Goal: Information Seeking & Learning: Learn about a topic

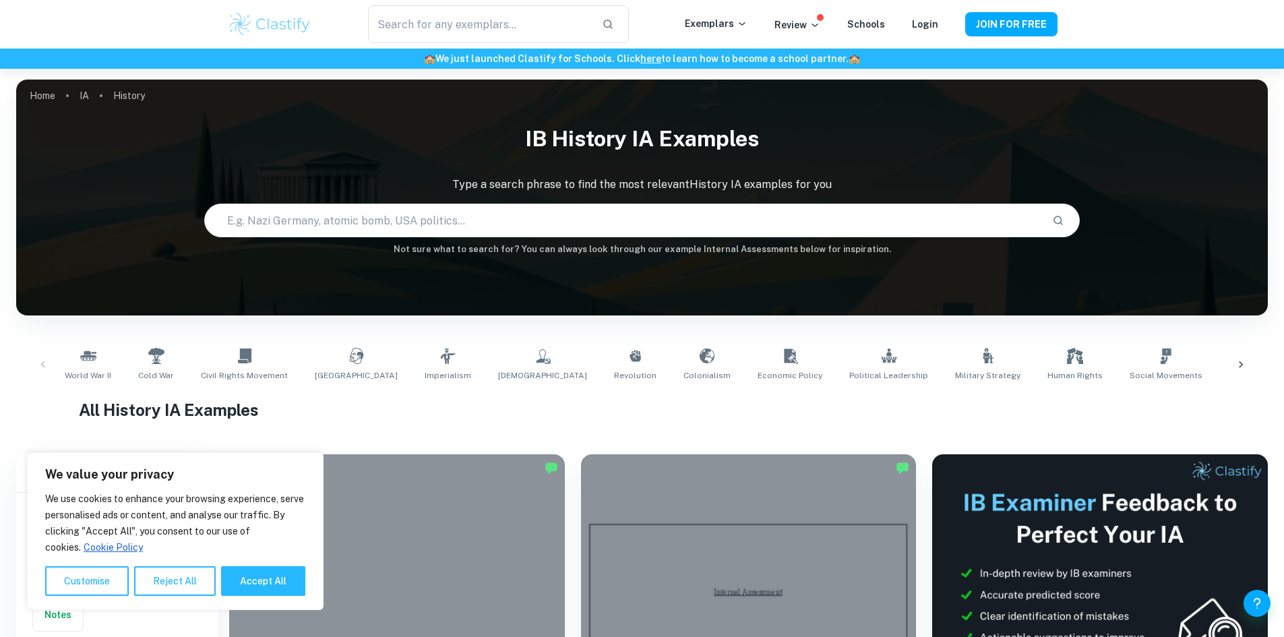
scroll to position [202, 0]
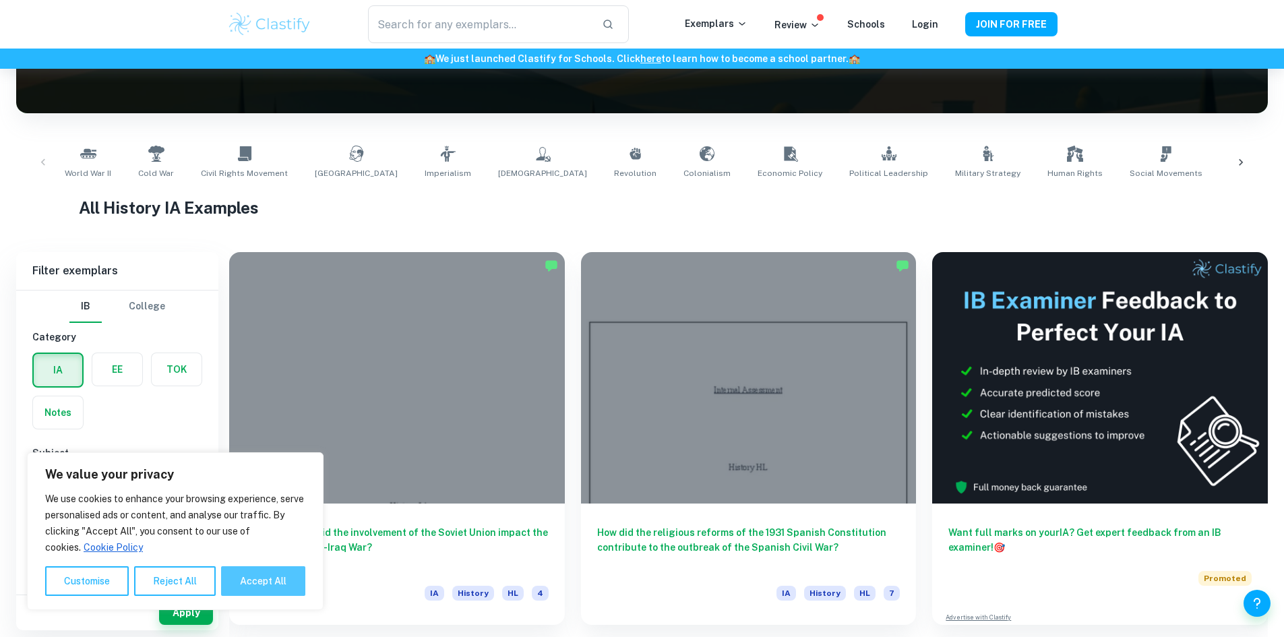
click at [245, 585] on button "Accept All" at bounding box center [263, 581] width 84 height 30
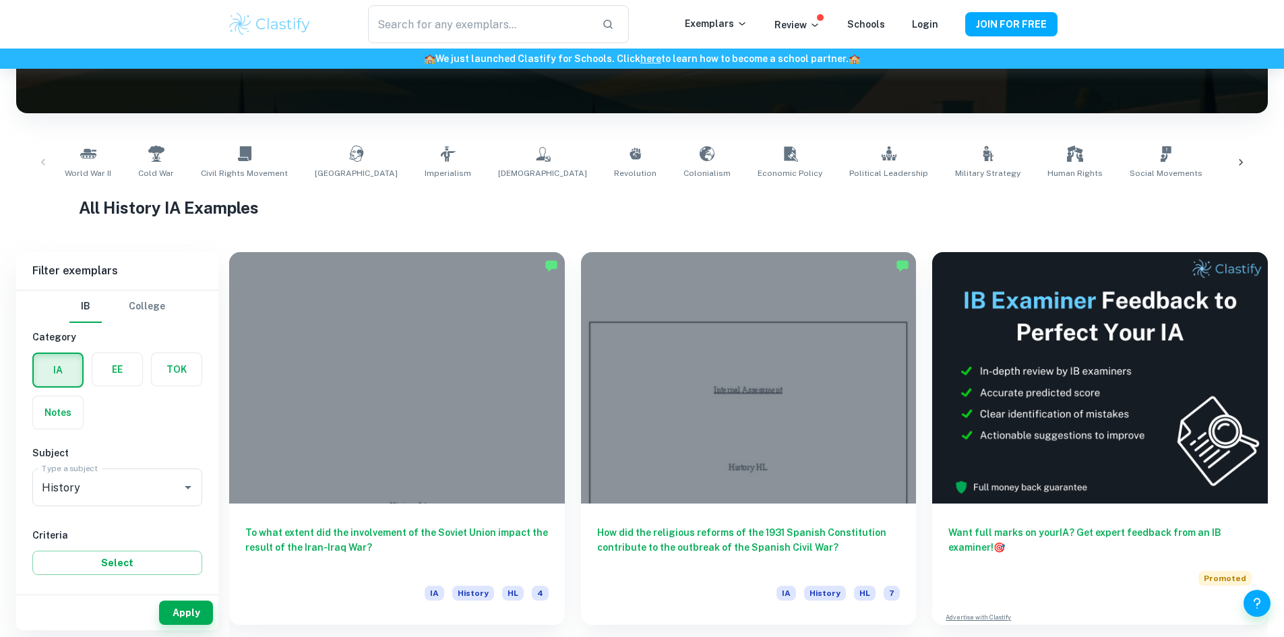
checkbox input "true"
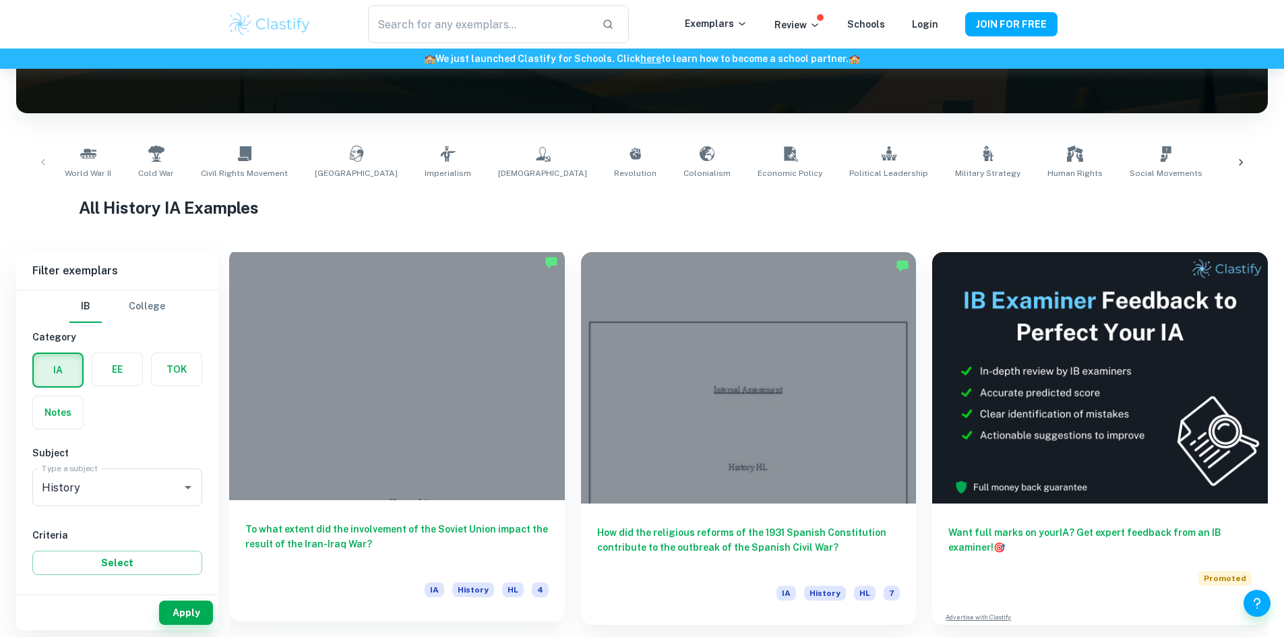
click at [332, 338] on div at bounding box center [397, 374] width 336 height 251
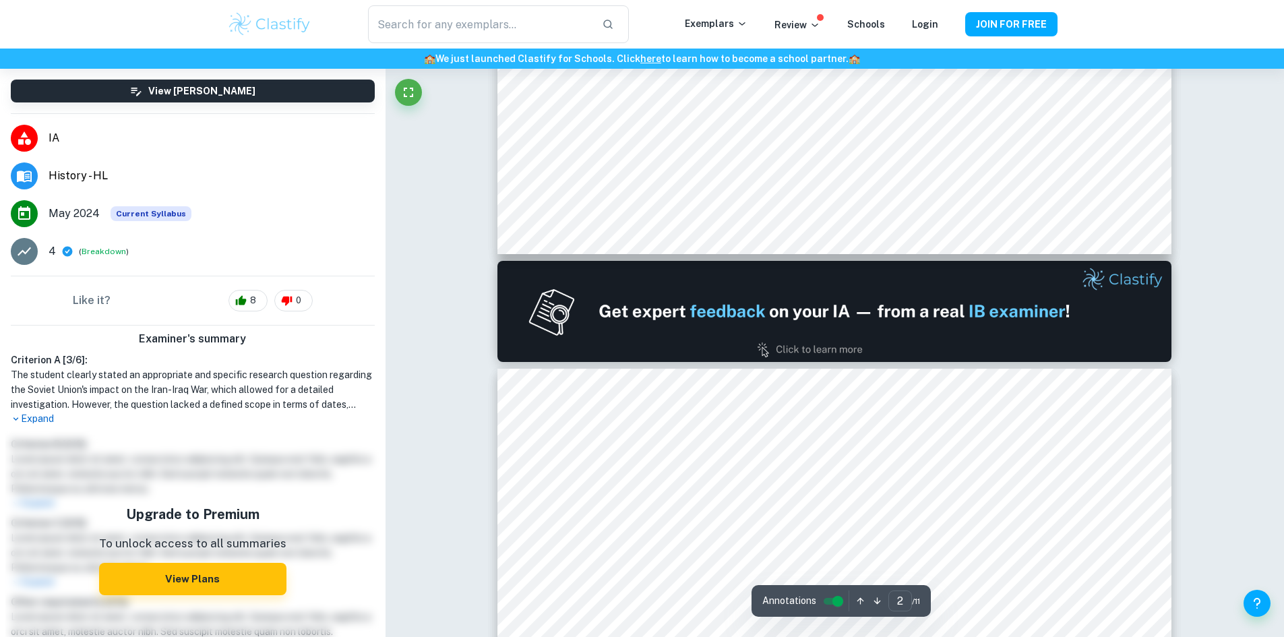
scroll to position [951, 0]
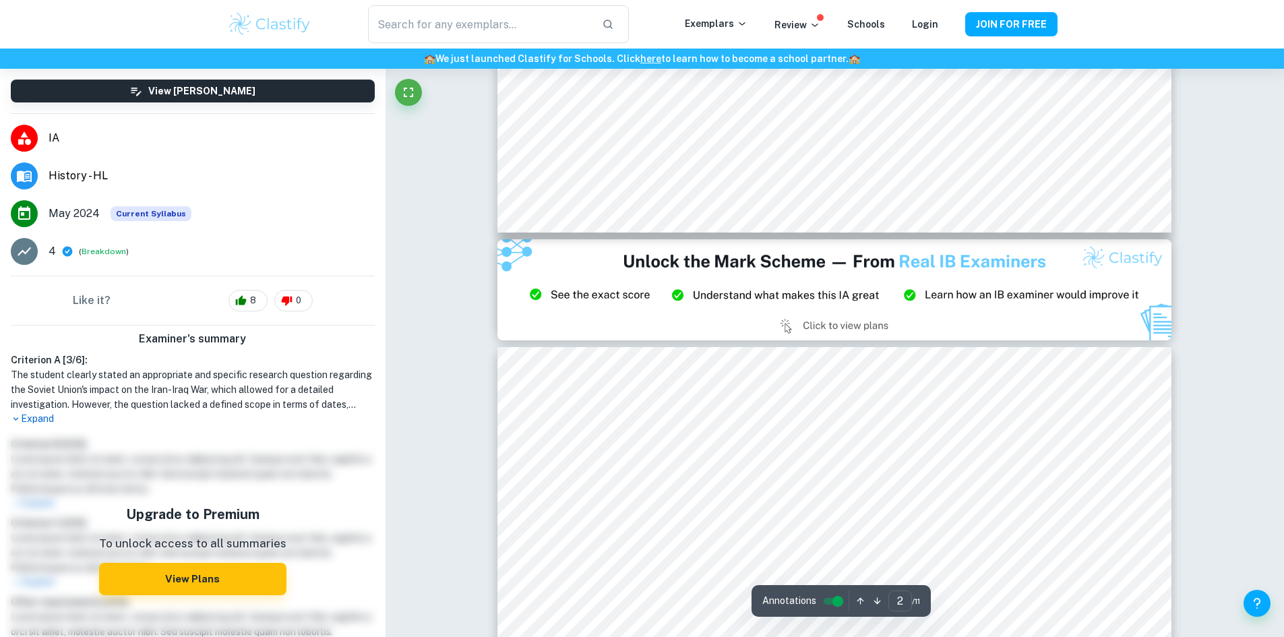
type input "3"
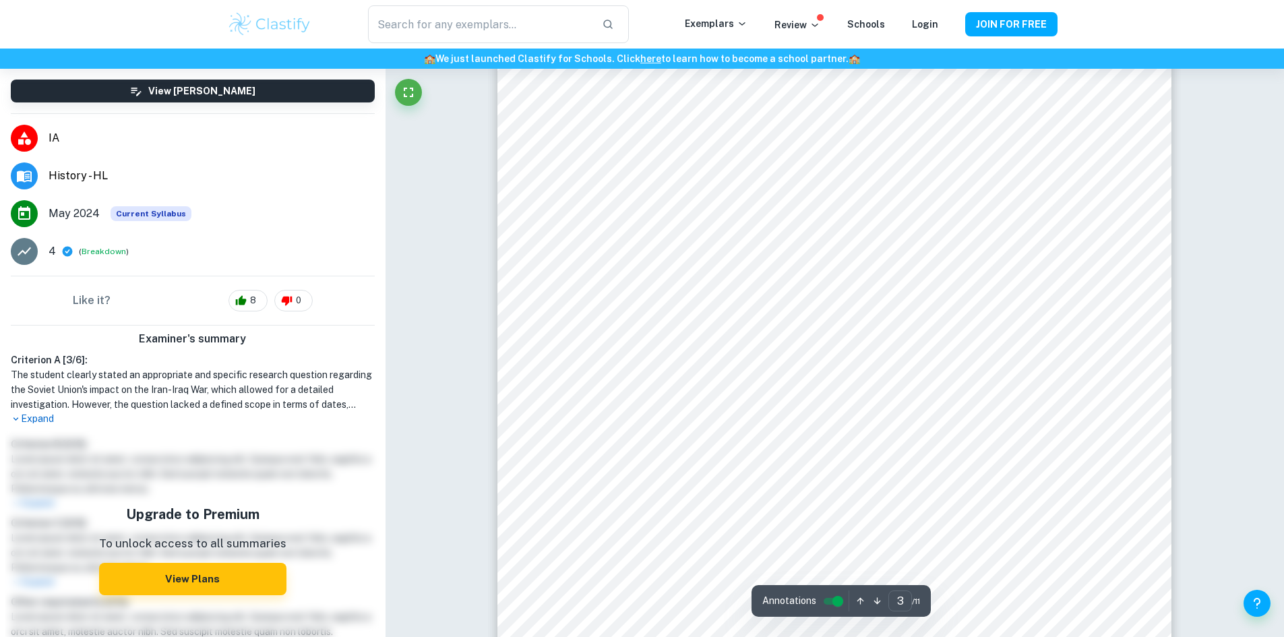
scroll to position [2165, 0]
click at [613, 522] on div at bounding box center [830, 535] width 452 height 31
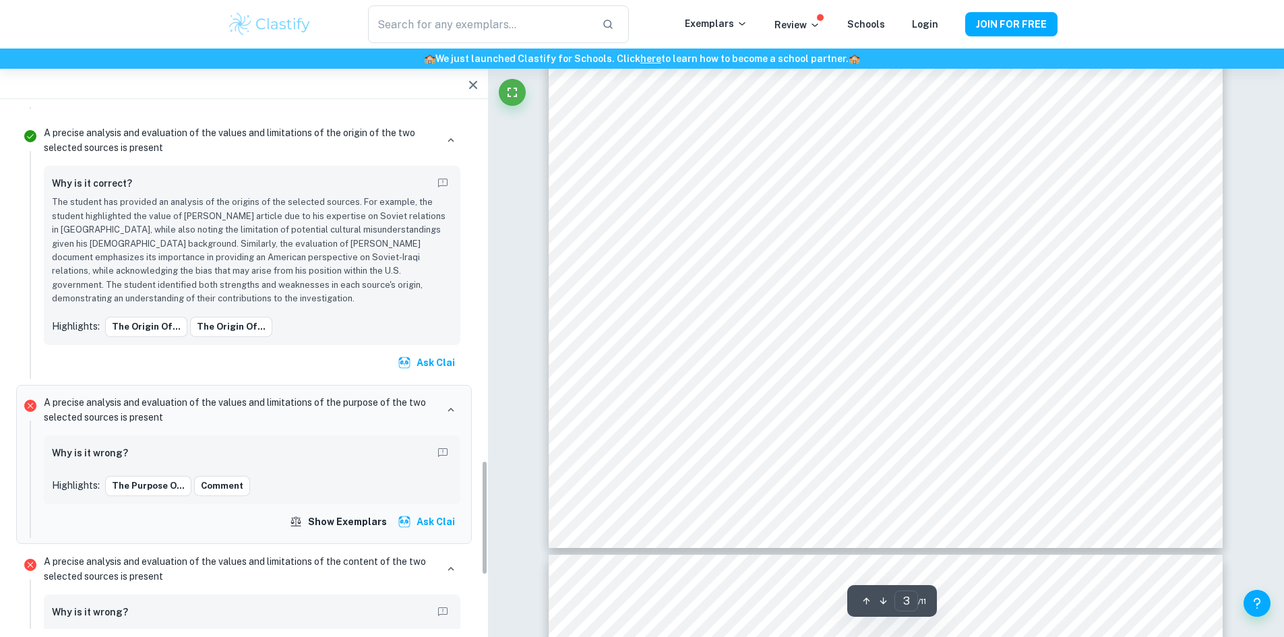
scroll to position [1601, 0]
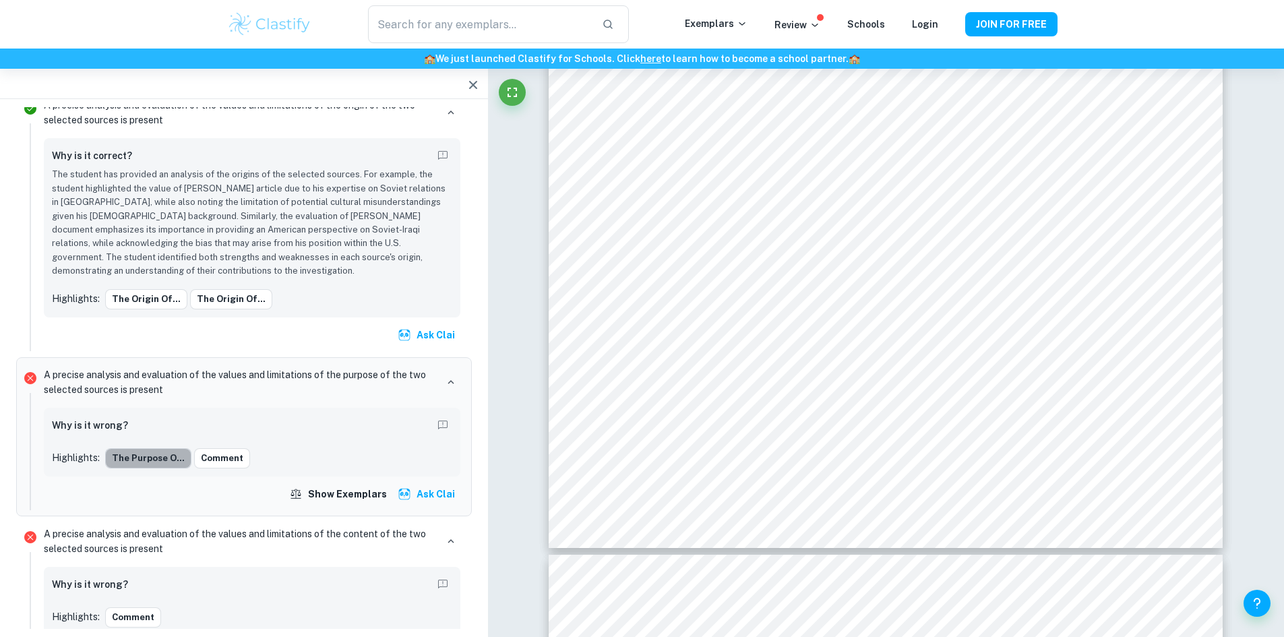
click at [148, 448] on button "The purpose o..." at bounding box center [148, 458] width 86 height 20
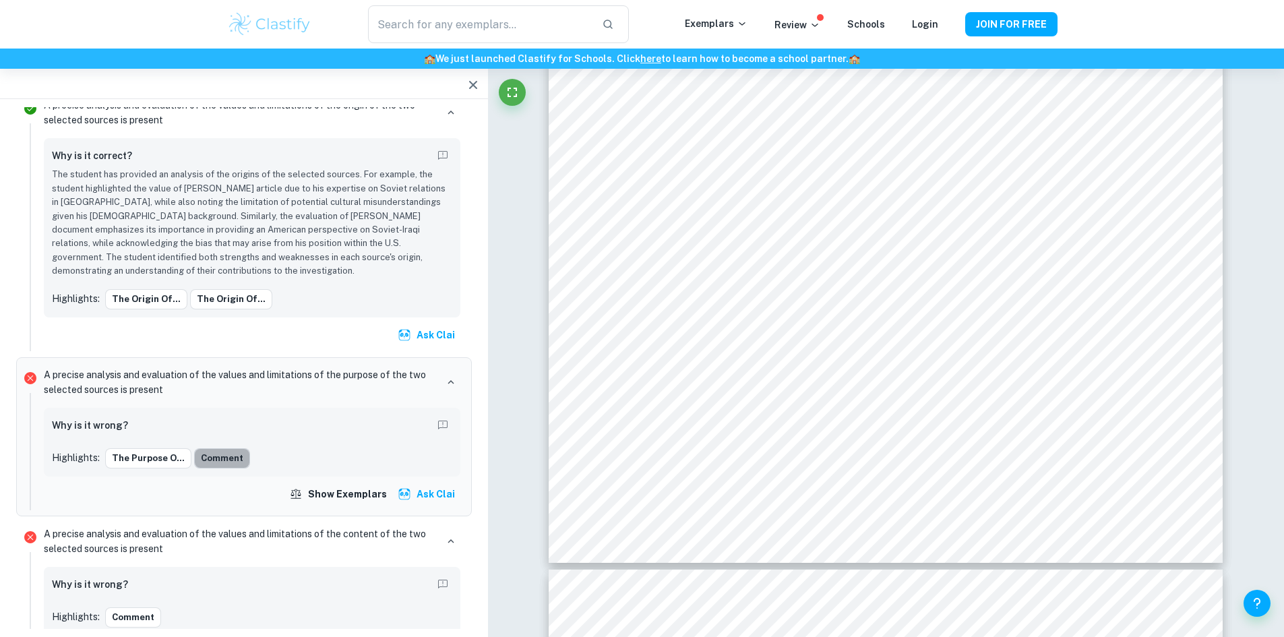
click at [204, 448] on button "Comment" at bounding box center [222, 458] width 56 height 20
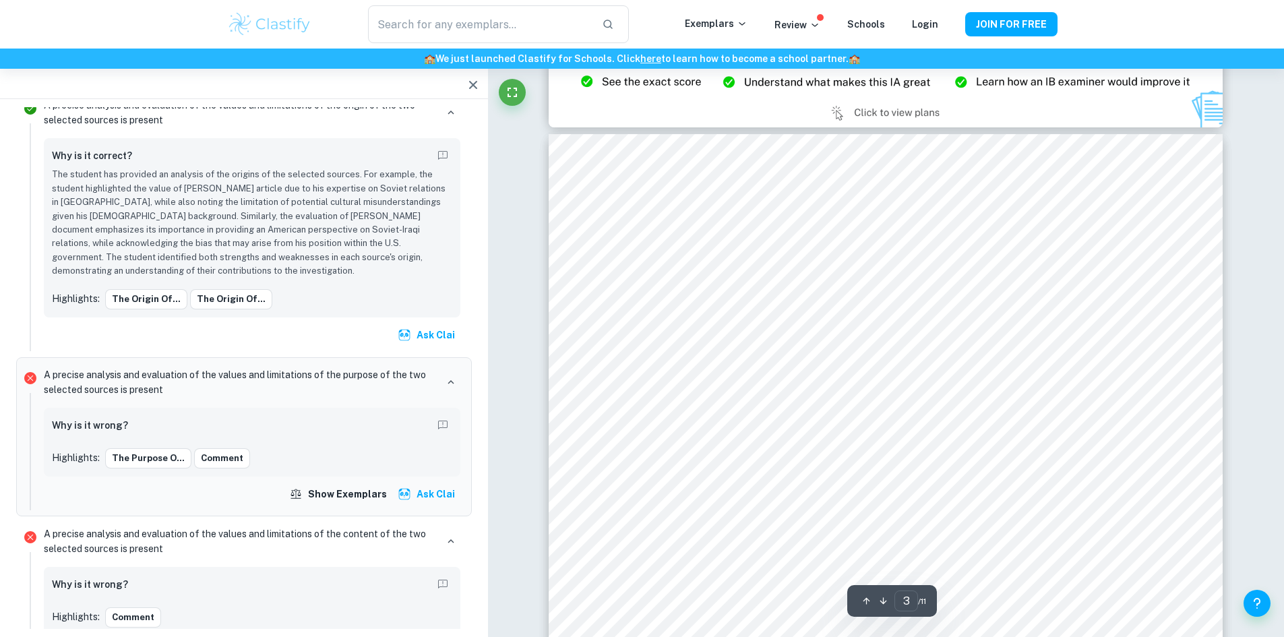
scroll to position [1743, 0]
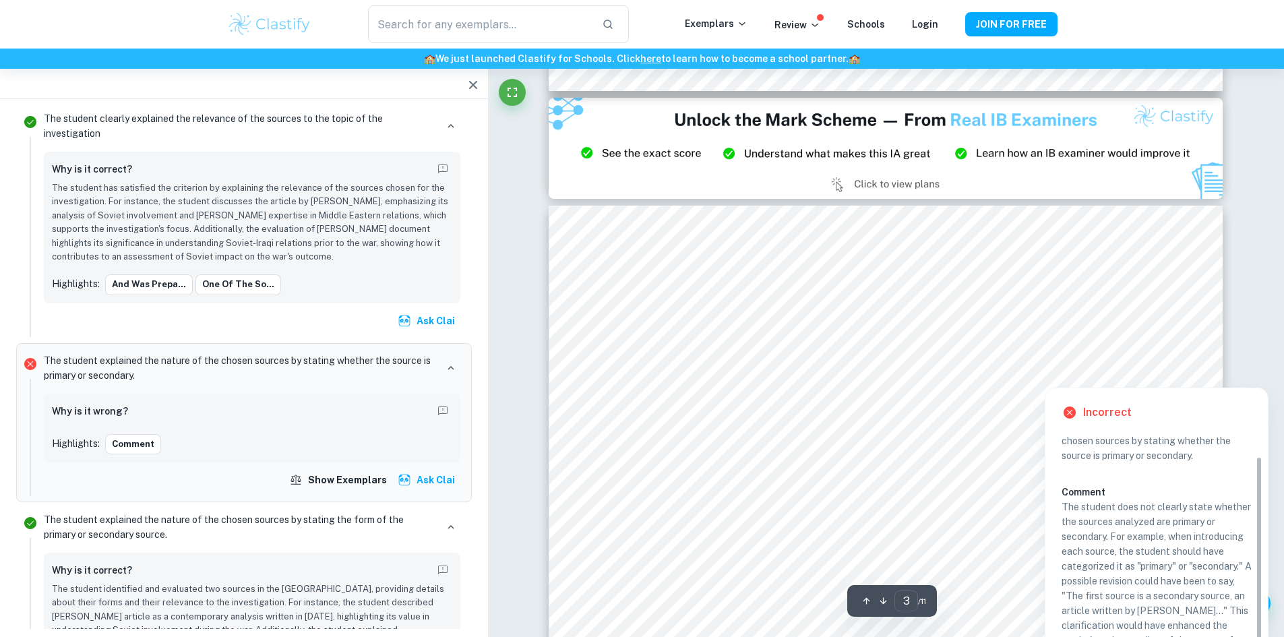
scroll to position [1810, 0]
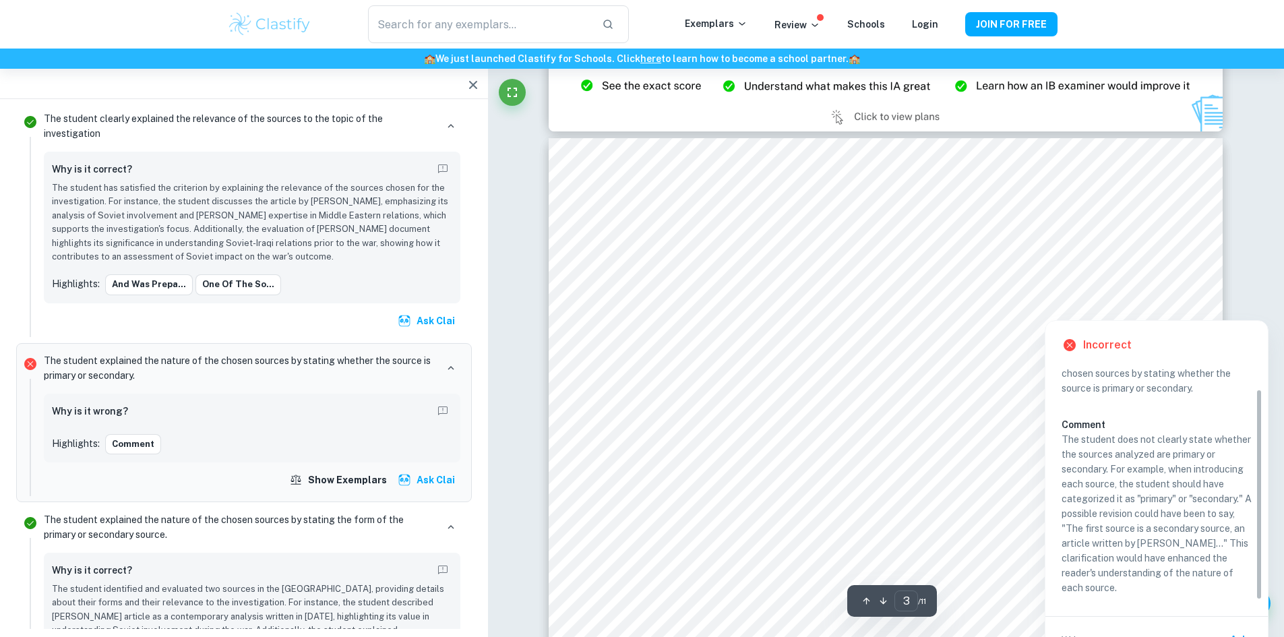
click at [1178, 314] on div "Incorrect Criterion A The student explained the nature of the chosen sources by…" at bounding box center [1157, 496] width 224 height 366
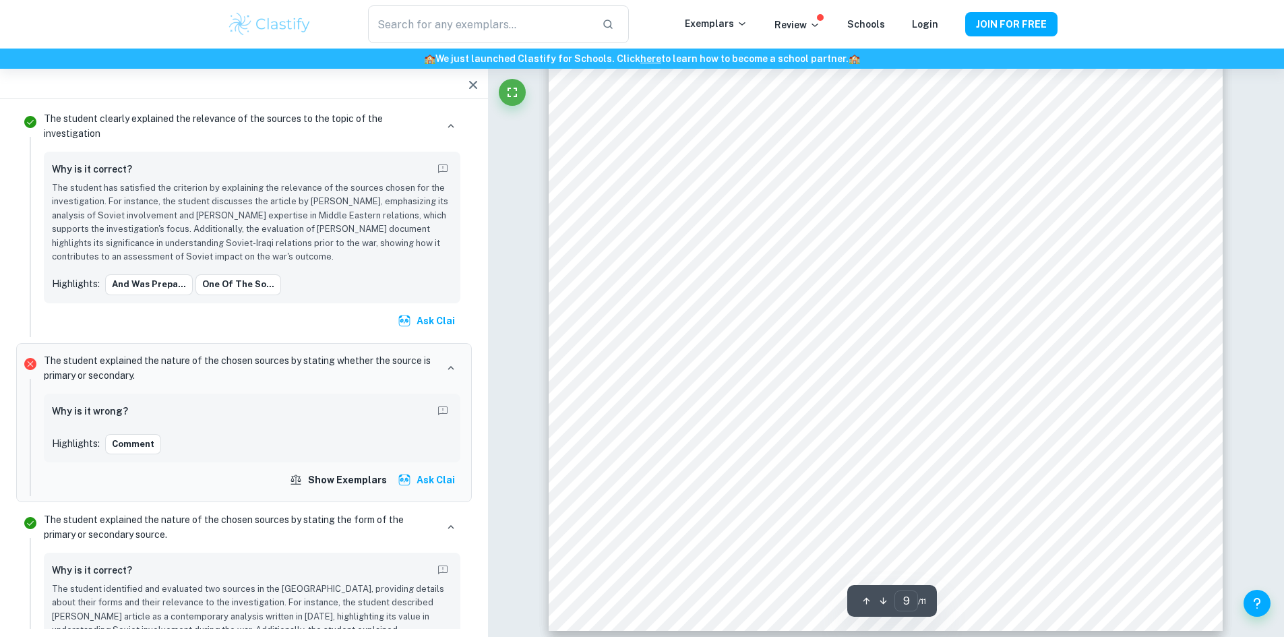
scroll to position [7518, 0]
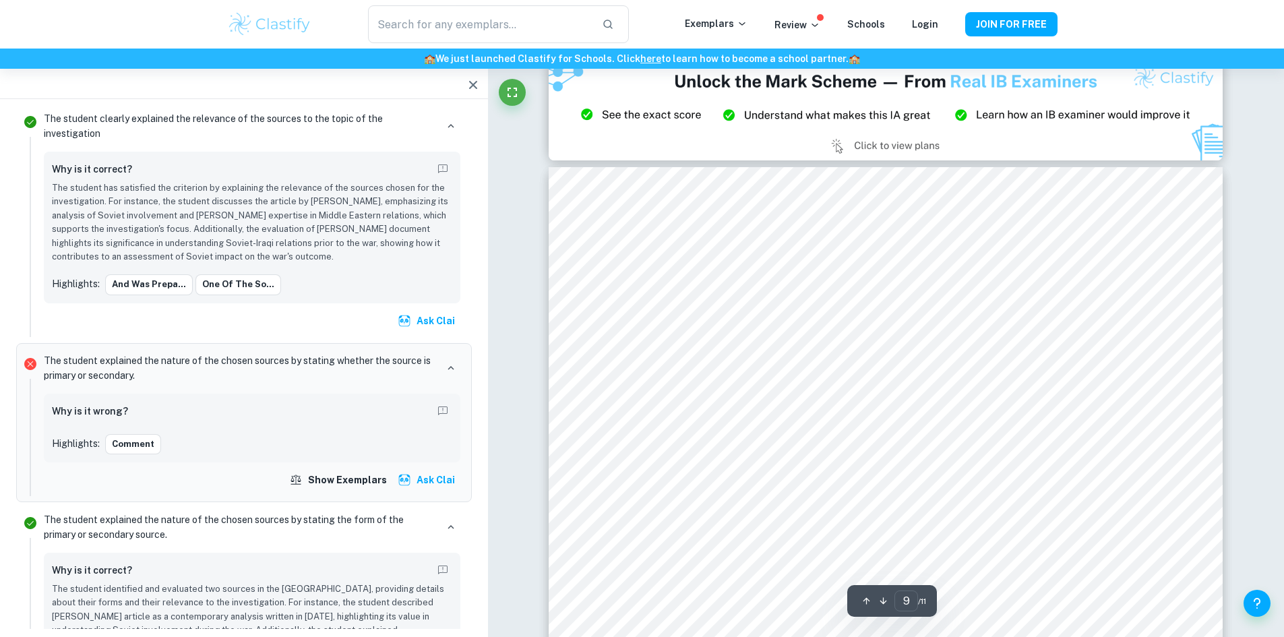
type input "8"
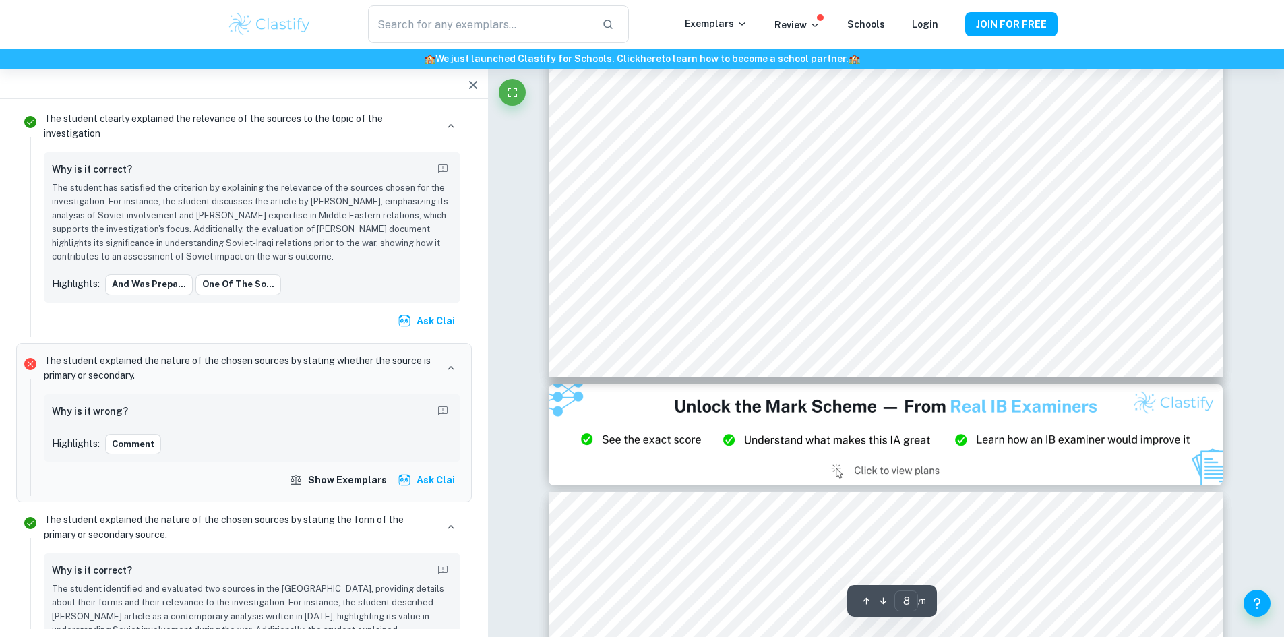
scroll to position [6641, 0]
